Goal: Task Accomplishment & Management: Use online tool/utility

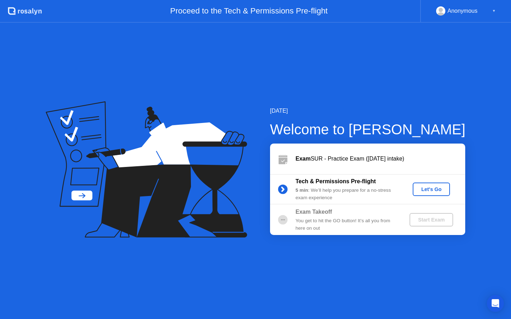
click at [428, 191] on div "Let's Go" at bounding box center [431, 189] width 32 height 6
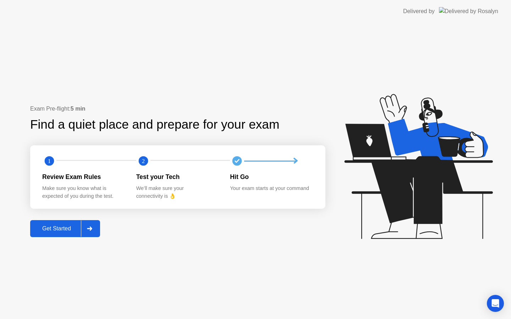
click at [46, 225] on div "Get Started" at bounding box center [56, 228] width 49 height 6
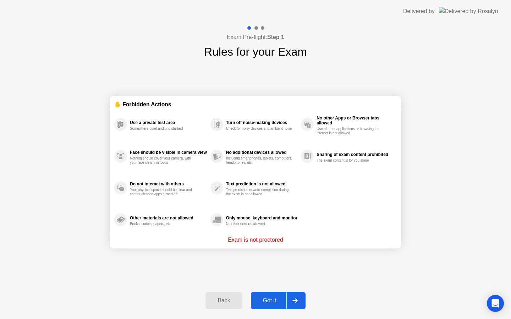
click at [302, 299] on div at bounding box center [294, 300] width 17 height 16
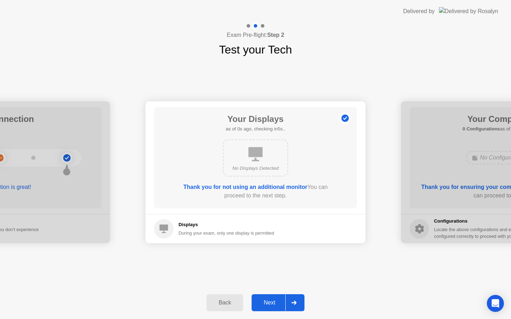
click at [277, 303] on div "Next" at bounding box center [269, 303] width 32 height 6
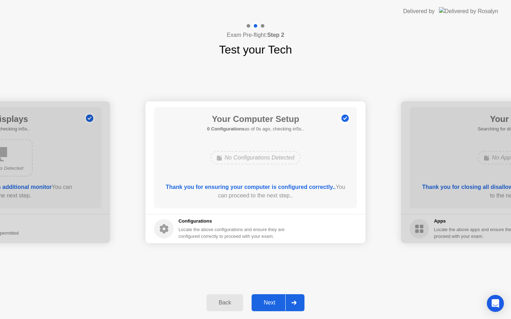
click at [280, 303] on div "Next" at bounding box center [269, 303] width 32 height 6
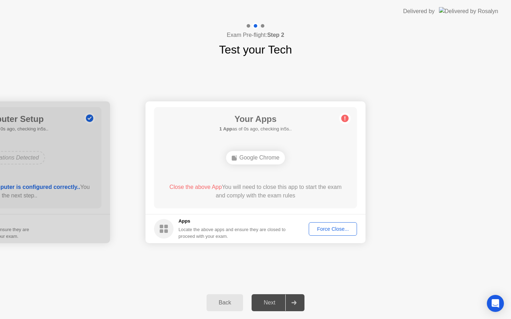
click at [280, 303] on div "Next" at bounding box center [269, 303] width 32 height 6
click at [295, 299] on div at bounding box center [293, 303] width 17 height 16
click at [343, 231] on div "Force Close..." at bounding box center [332, 229] width 43 height 6
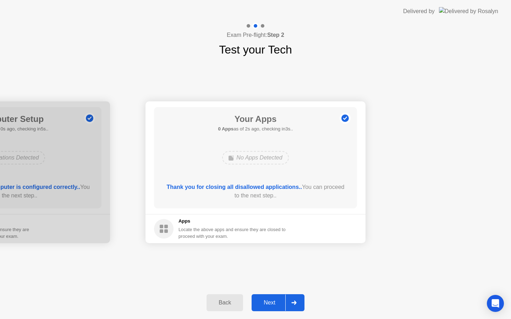
click at [274, 307] on button "Next" at bounding box center [277, 302] width 53 height 17
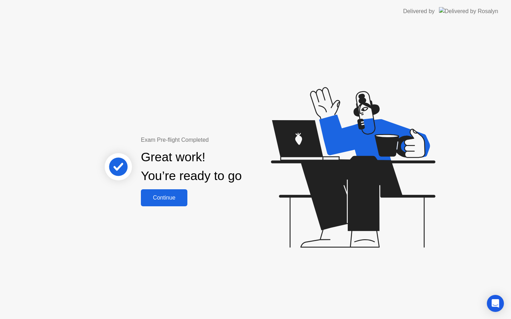
click at [173, 199] on div "Continue" at bounding box center [164, 198] width 42 height 6
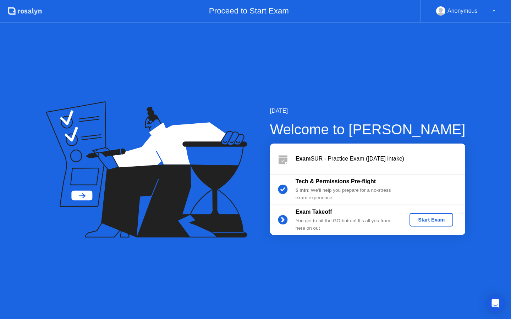
click at [437, 220] on div "Start Exam" at bounding box center [431, 220] width 38 height 6
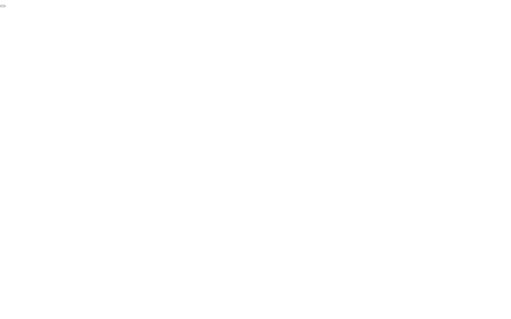
click div "End Proctoring Session"
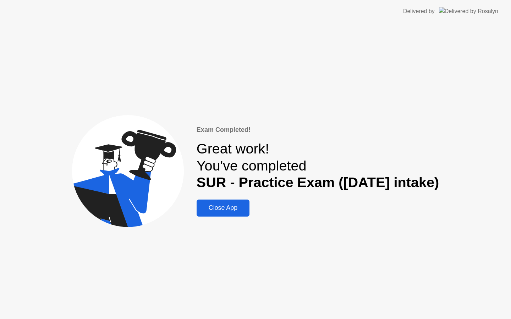
click at [239, 211] on div "Close App" at bounding box center [223, 207] width 49 height 7
